Goal: Task Accomplishment & Management: Complete application form

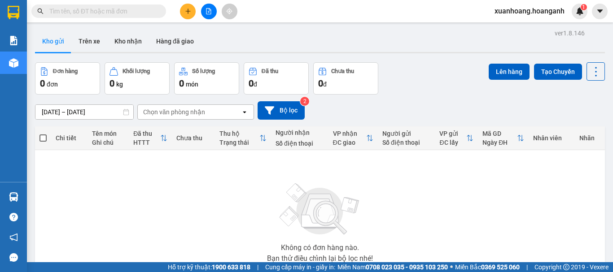
click at [87, 15] on input "text" at bounding box center [102, 11] width 106 height 10
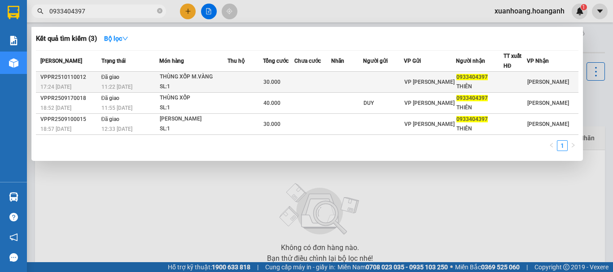
type input "0933404397"
click at [195, 77] on div "THÙNG XỐP M.VÀNG" at bounding box center [193, 77] width 67 height 10
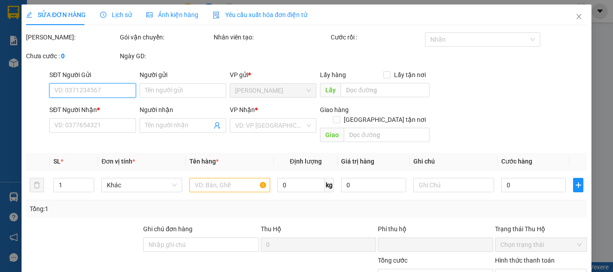
type input "0933404397"
type input "THIÊN"
type input "0"
type input "30.000"
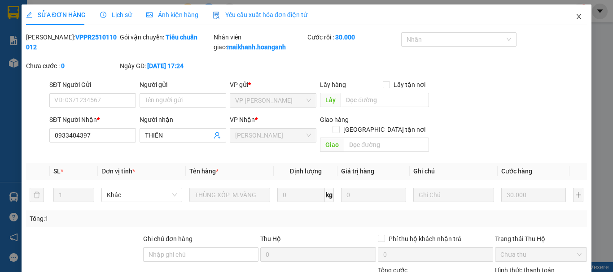
click at [576, 18] on icon "close" at bounding box center [578, 16] width 5 height 5
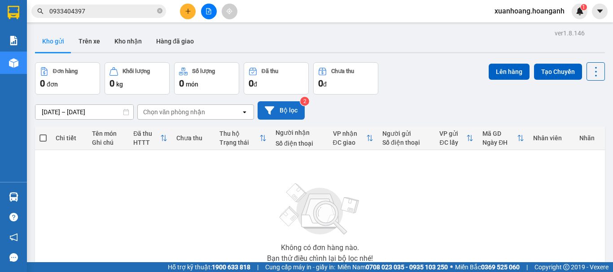
click at [288, 115] on button "Bộ lọc" at bounding box center [280, 110] width 47 height 18
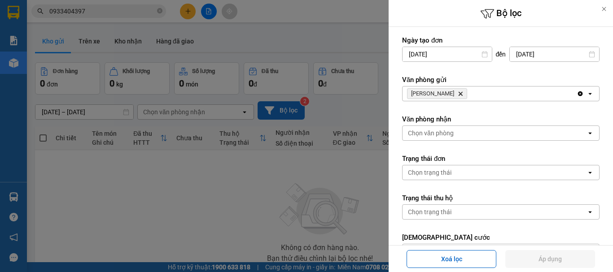
click at [288, 115] on div at bounding box center [306, 136] width 613 height 272
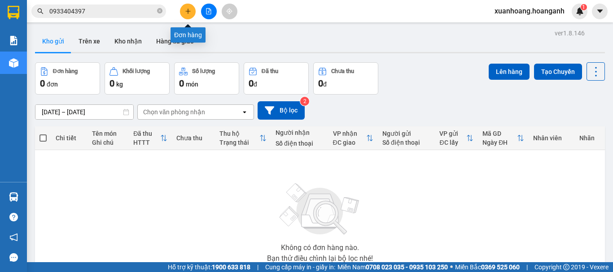
click at [187, 9] on icon "plus" at bounding box center [188, 11] width 6 height 6
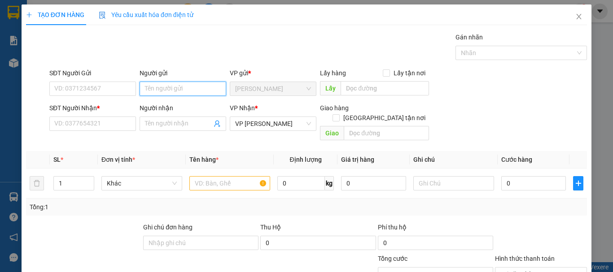
click at [152, 92] on input "Người gửi" at bounding box center [183, 89] width 87 height 14
type input "HIẾU"
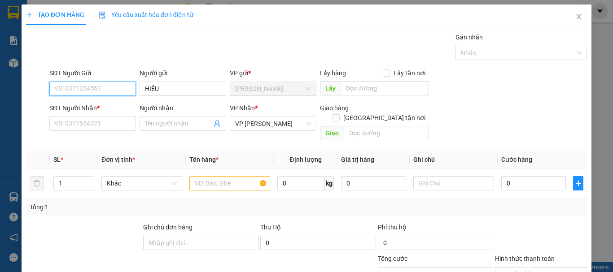
click at [116, 90] on input "SĐT Người Gửi" at bounding box center [92, 89] width 87 height 14
type input "0772089646"
click at [67, 106] on div "0772089646 - HIẾU" at bounding box center [91, 107] width 75 height 10
type input "30.000"
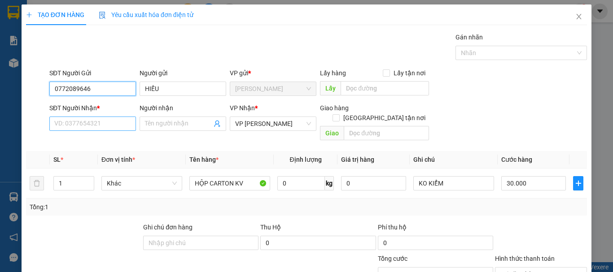
type input "0772089646"
click at [81, 123] on input "SĐT Người Nhận *" at bounding box center [92, 124] width 87 height 14
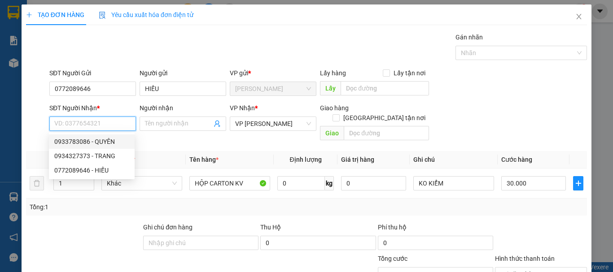
click at [105, 143] on div "0933783086 - QUYÊN" at bounding box center [91, 142] width 75 height 10
type input "0933783086"
type input "QUYÊN"
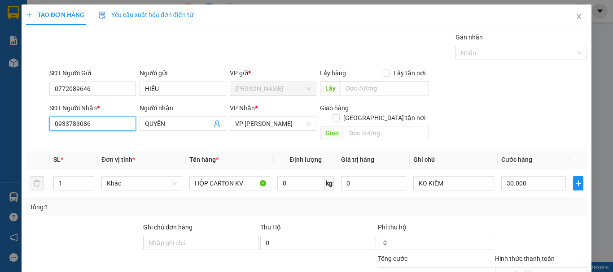
scroll to position [87, 0]
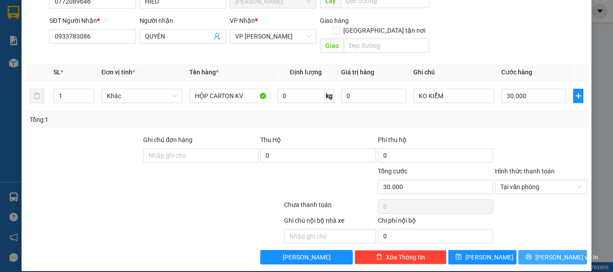
click at [548, 253] on span "[PERSON_NAME] và In" at bounding box center [566, 258] width 63 height 10
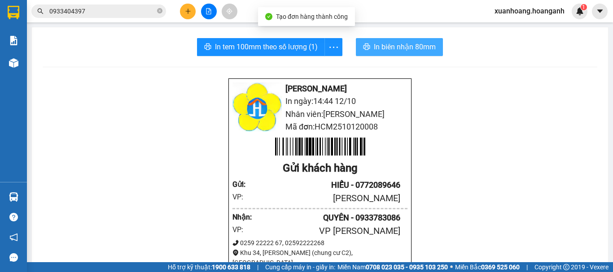
click at [388, 48] on span "In biên nhận 80mm" at bounding box center [405, 46] width 62 height 11
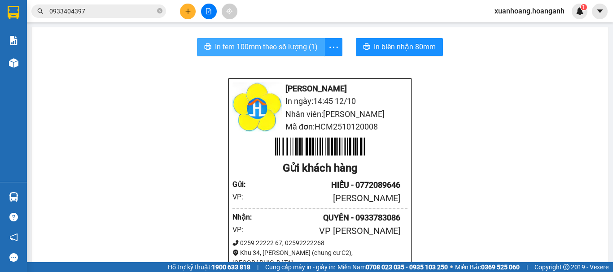
click at [273, 50] on span "In tem 100mm theo số lượng (1)" at bounding box center [266, 46] width 103 height 11
